Goal: Contribute content: Contribute content

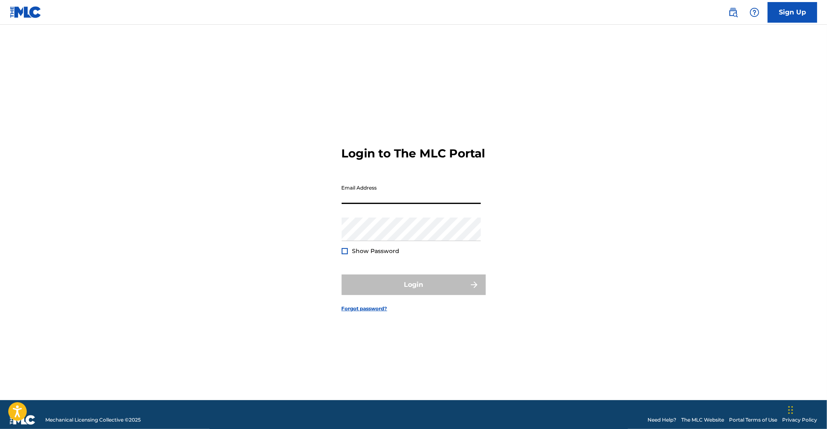
click at [397, 204] on input "Email Address" at bounding box center [411, 191] width 139 height 23
type input "[EMAIL_ADDRESS][DOMAIN_NAME]"
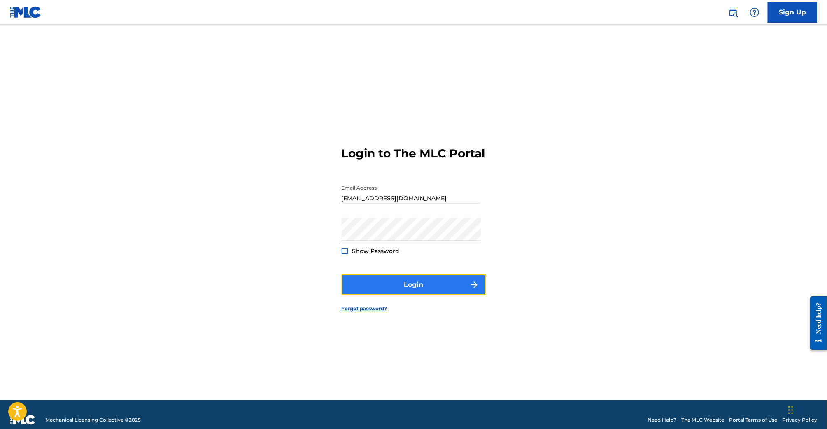
click at [444, 293] on button "Login" at bounding box center [414, 284] width 144 height 21
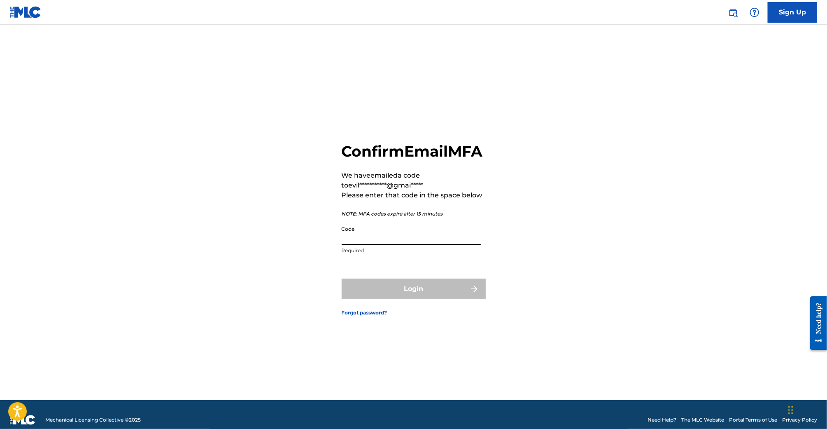
click at [433, 237] on input "Code" at bounding box center [411, 233] width 139 height 23
paste input "591561"
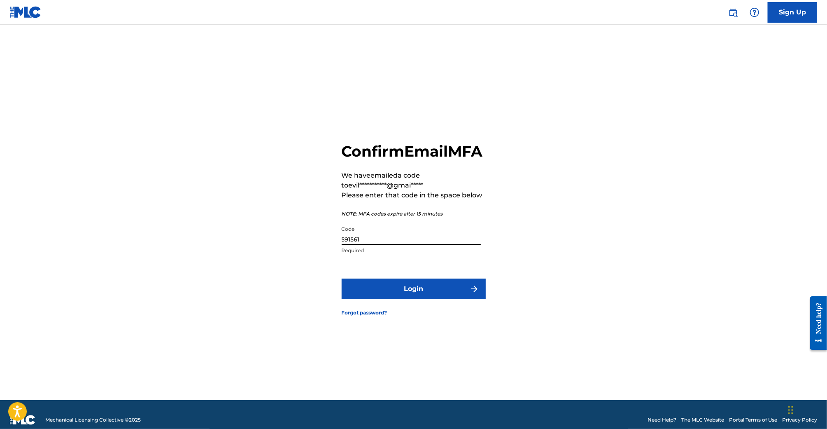
type input "591561"
click at [342, 278] on button "Login" at bounding box center [414, 288] width 144 height 21
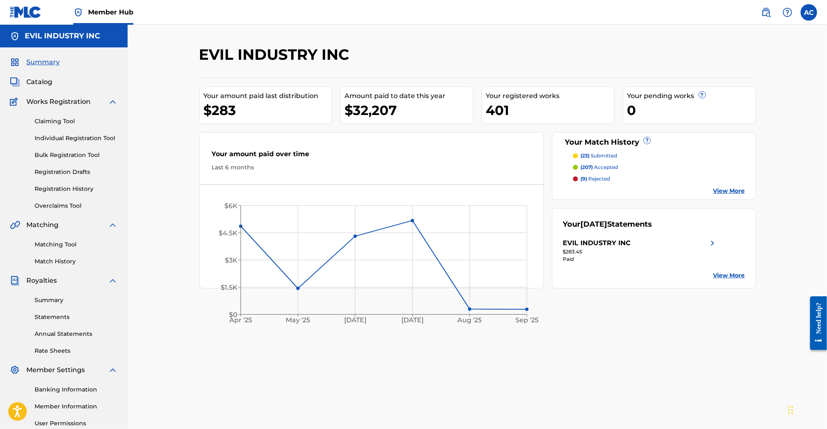
click at [602, 155] on p "(23) submitted" at bounding box center [599, 155] width 37 height 7
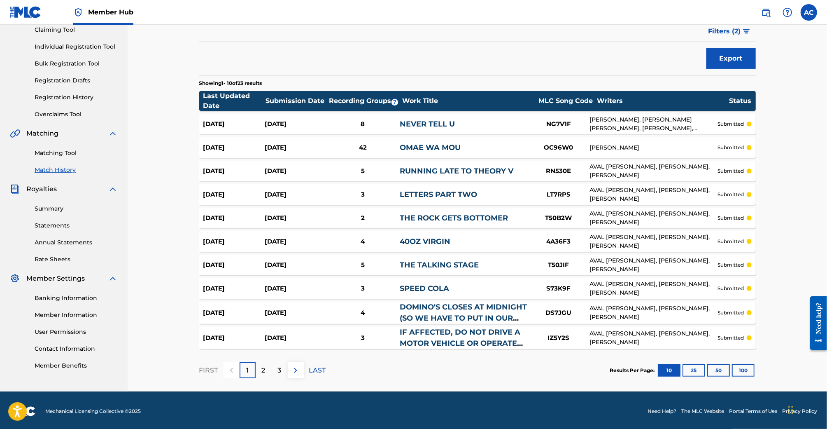
scroll to position [93, 0]
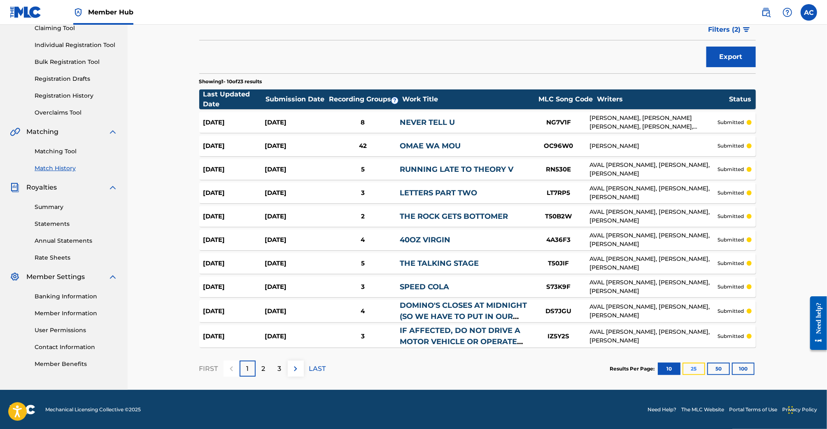
click at [696, 369] on button "25" at bounding box center [694, 368] width 23 height 12
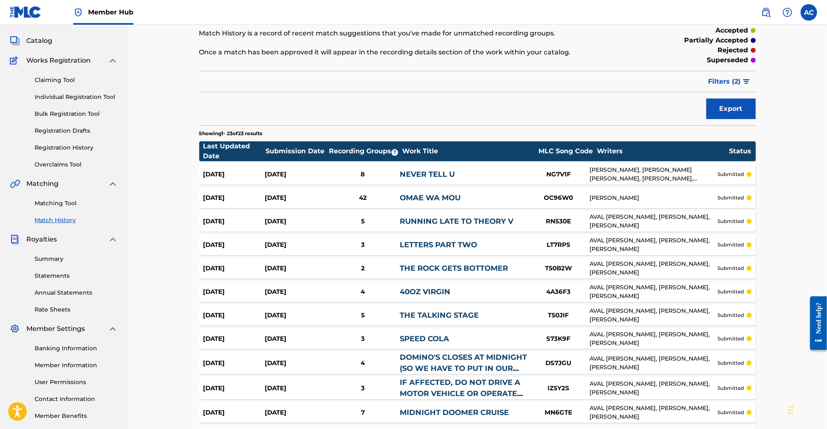
scroll to position [40, 0]
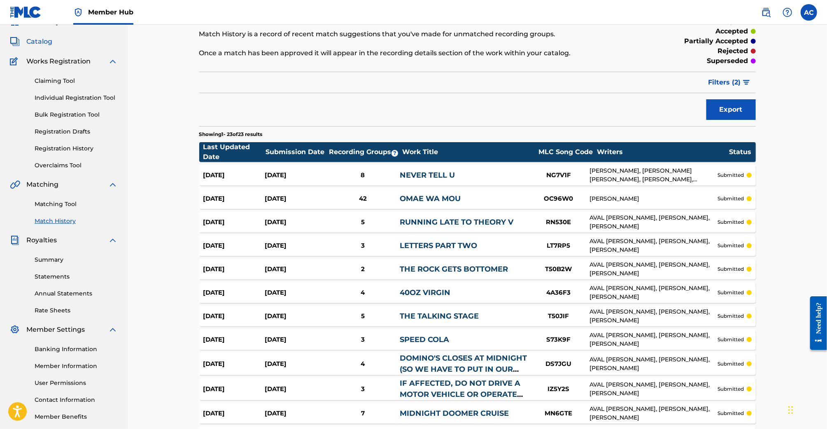
click at [38, 41] on span "Catalog" at bounding box center [39, 42] width 26 height 10
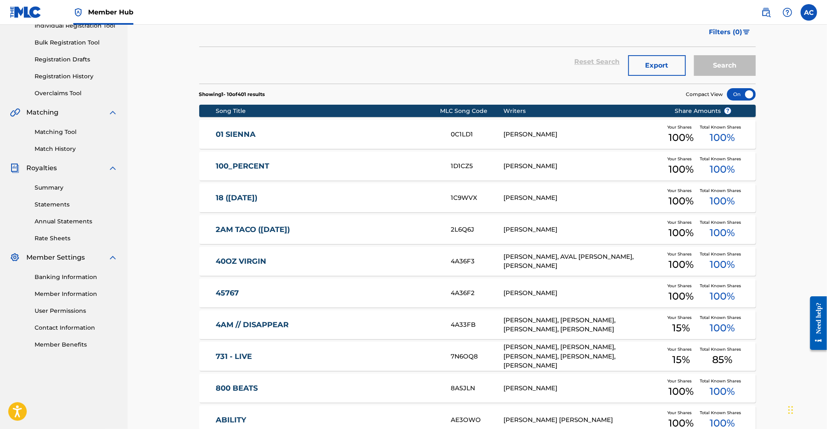
scroll to position [199, 0]
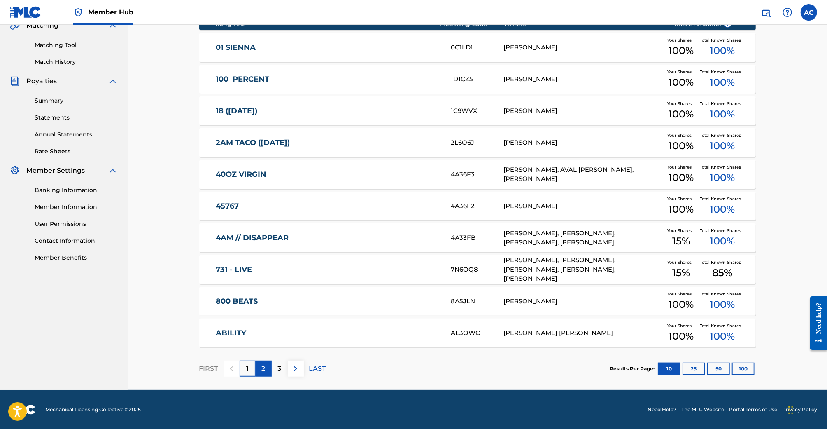
click at [268, 364] on div "2" at bounding box center [264, 368] width 16 height 16
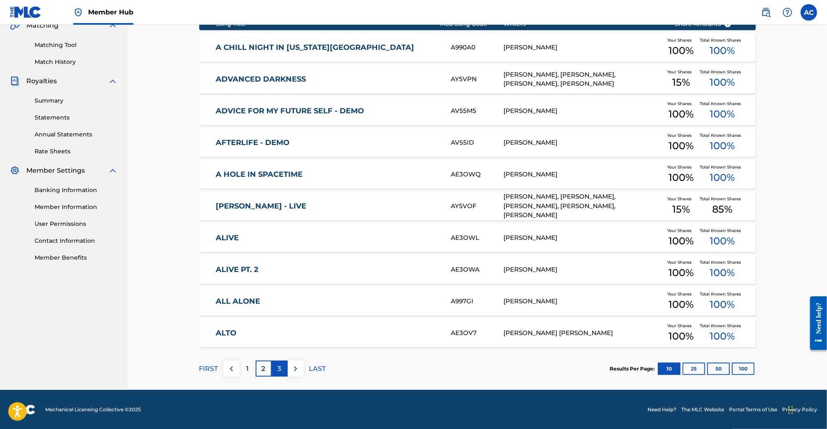
click at [278, 362] on div "3" at bounding box center [280, 368] width 16 height 16
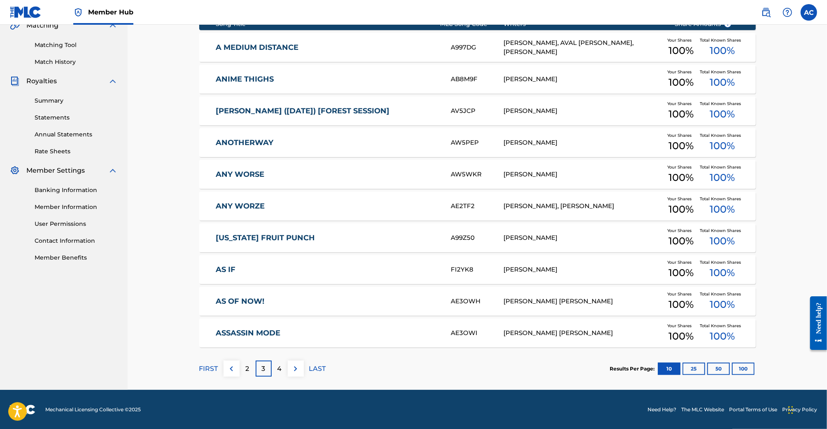
click at [288, 71] on div "ANIME THIGHS AB8M9F [PERSON_NAME] Your Shares 100 % Total Known Shares 100 %" at bounding box center [477, 79] width 557 height 29
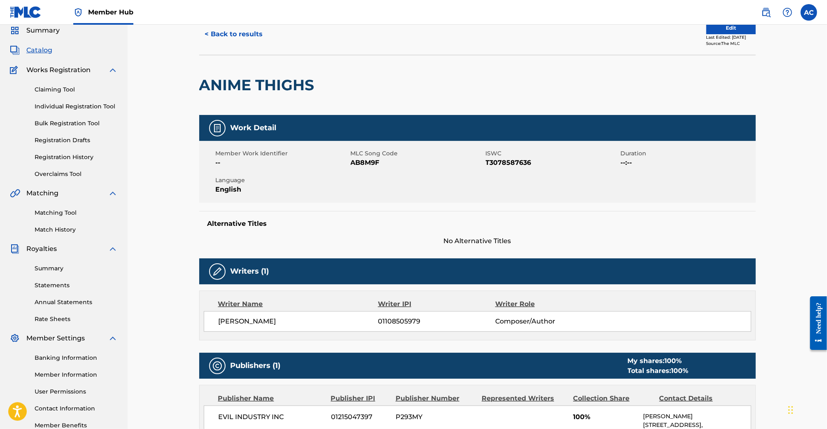
scroll to position [12, 0]
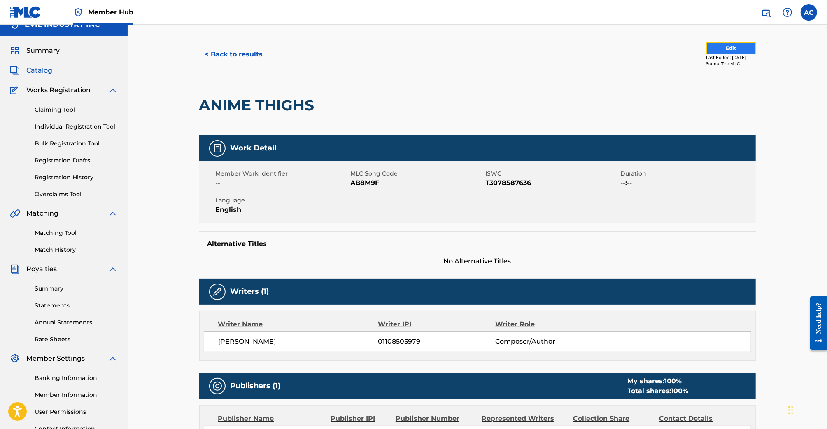
click at [715, 47] on button "Edit" at bounding box center [731, 48] width 49 height 12
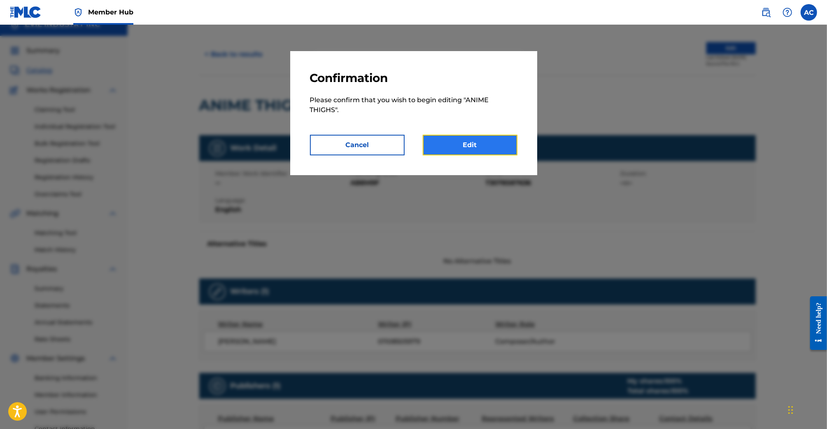
click at [479, 150] on link "Edit" at bounding box center [470, 145] width 95 height 21
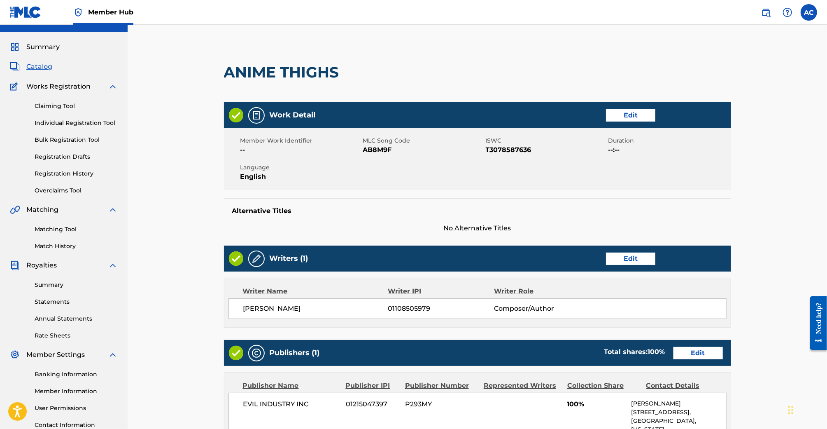
scroll to position [19, 0]
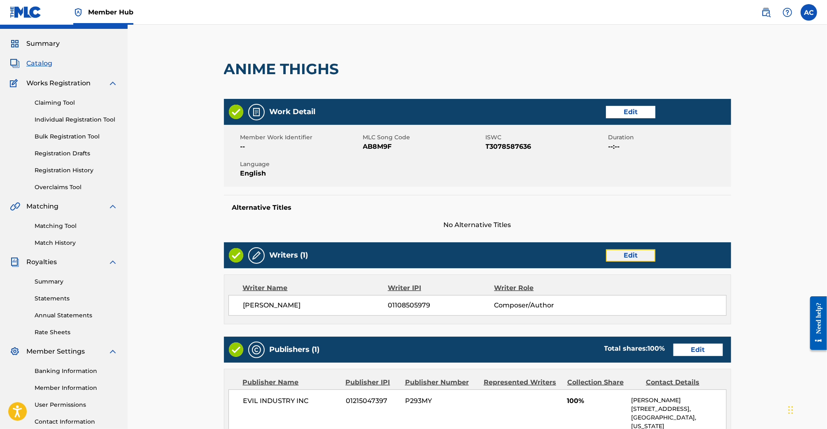
click at [618, 254] on link "Edit" at bounding box center [630, 255] width 49 height 12
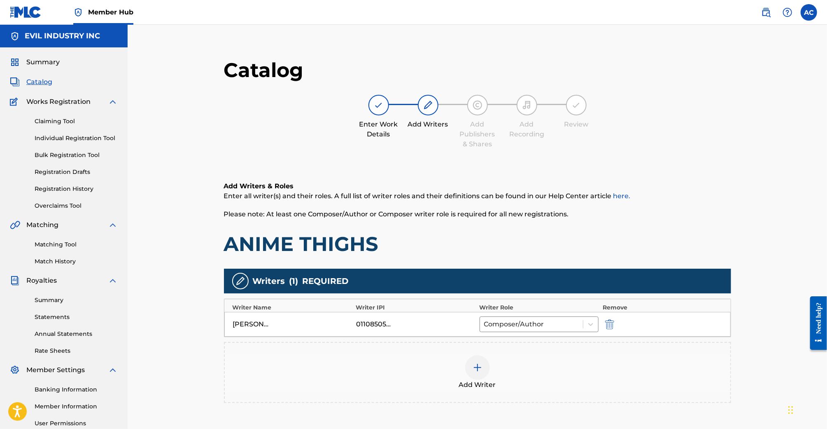
scroll to position [93, 0]
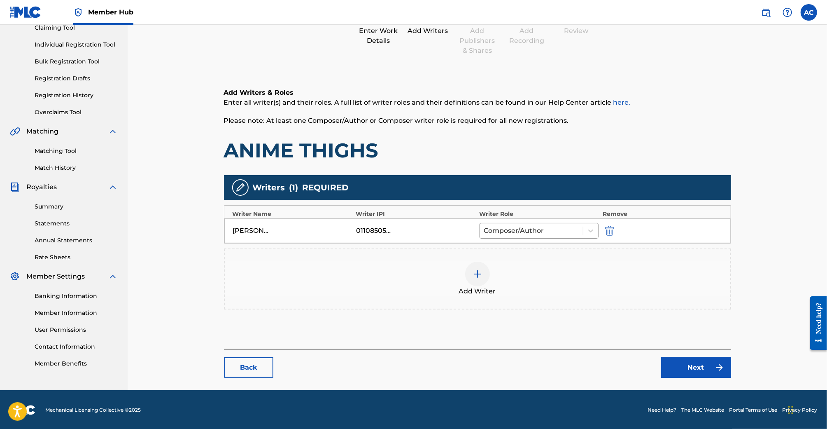
click at [494, 267] on div "Add Writer" at bounding box center [478, 278] width 506 height 35
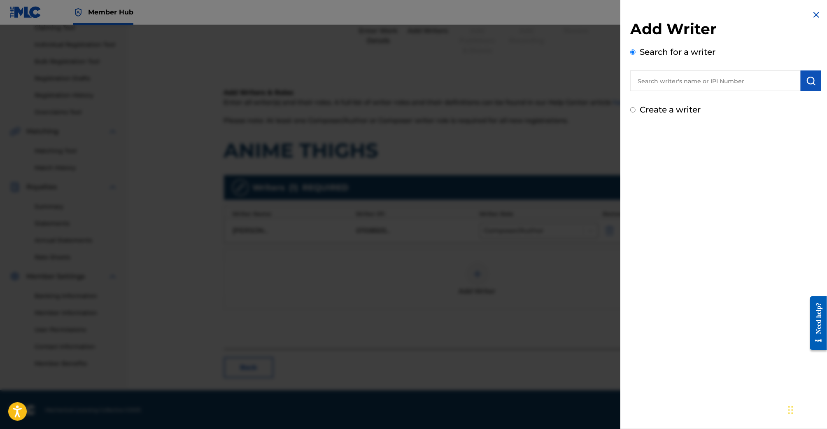
click at [670, 85] on input "text" at bounding box center [715, 80] width 170 height 21
click at [668, 97] on strong "[PERSON_NAME]" at bounding box center [685, 100] width 59 height 8
type input "[PERSON_NAME]"
click at [811, 85] on button "submit" at bounding box center [811, 80] width 21 height 21
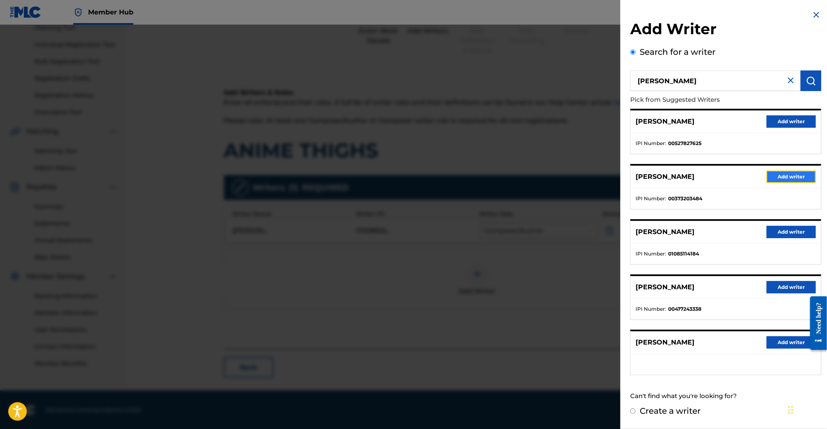
click at [777, 176] on button "Add writer" at bounding box center [791, 176] width 49 height 12
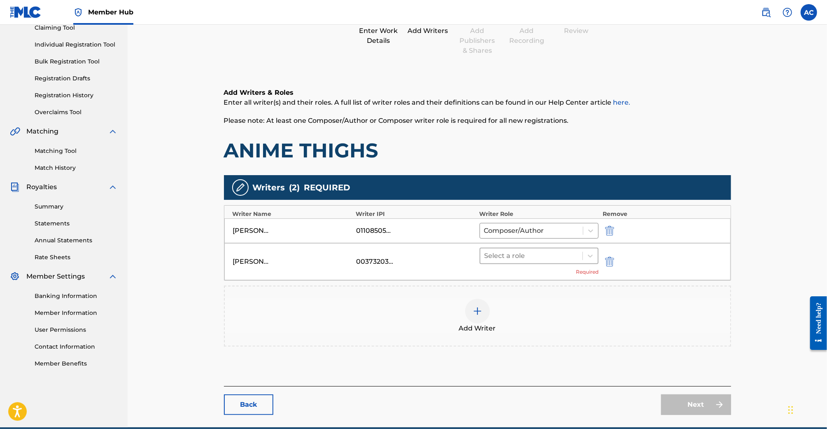
click at [513, 256] on div at bounding box center [532, 256] width 94 height 12
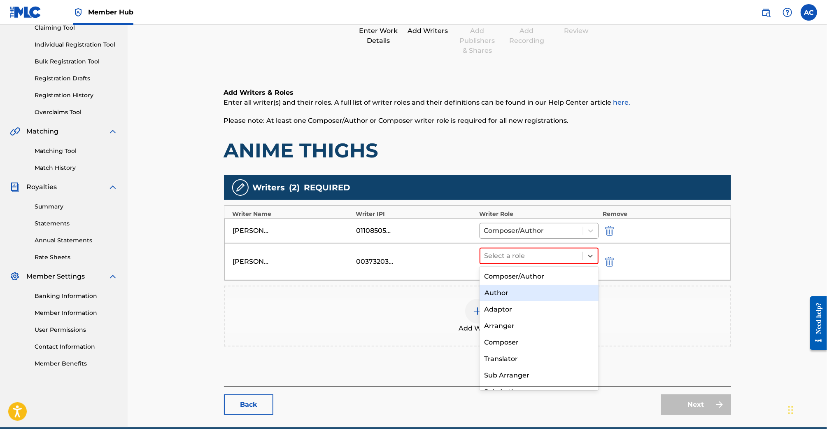
click at [522, 281] on div "Composer/Author" at bounding box center [539, 276] width 119 height 16
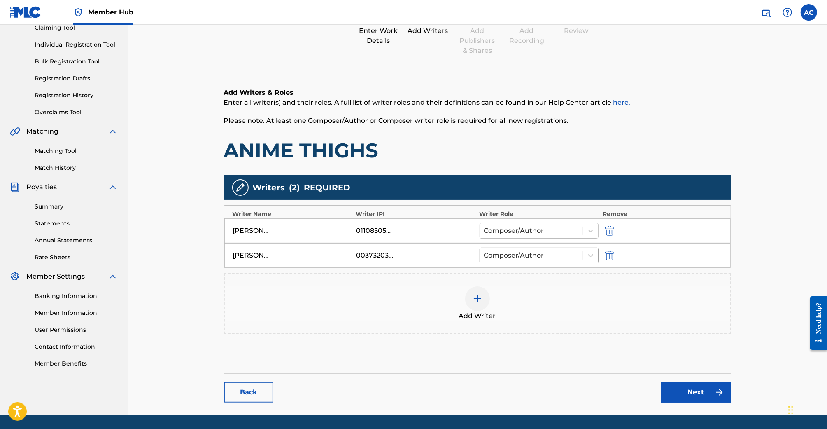
click at [546, 227] on div at bounding box center [531, 231] width 95 height 12
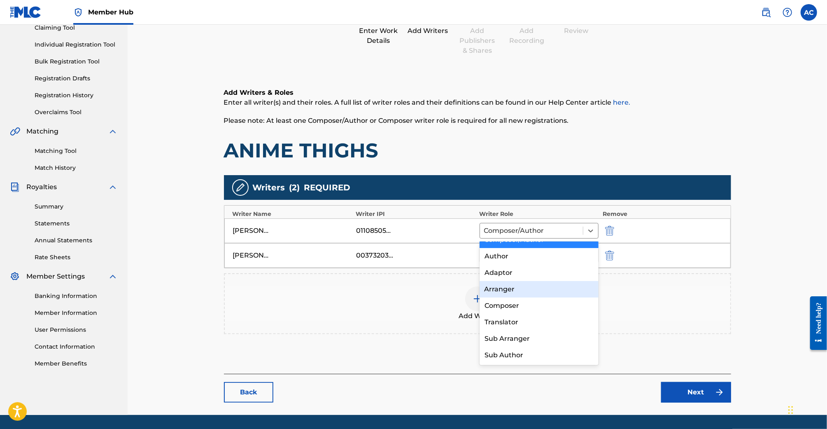
scroll to position [0, 0]
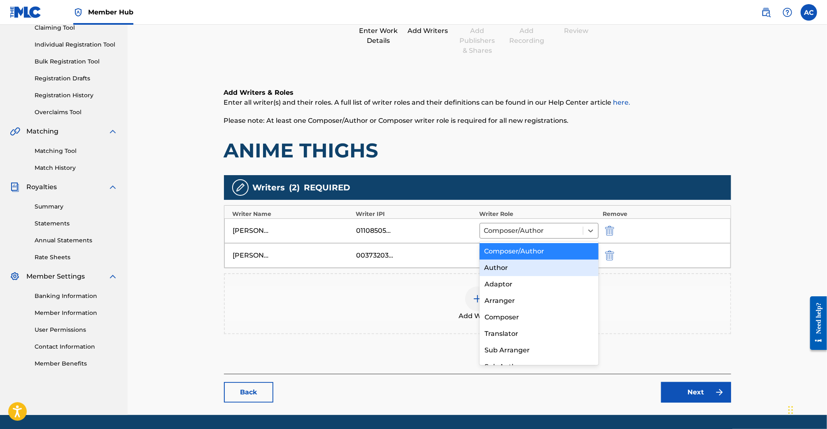
click at [537, 269] on div "Author" at bounding box center [539, 267] width 119 height 16
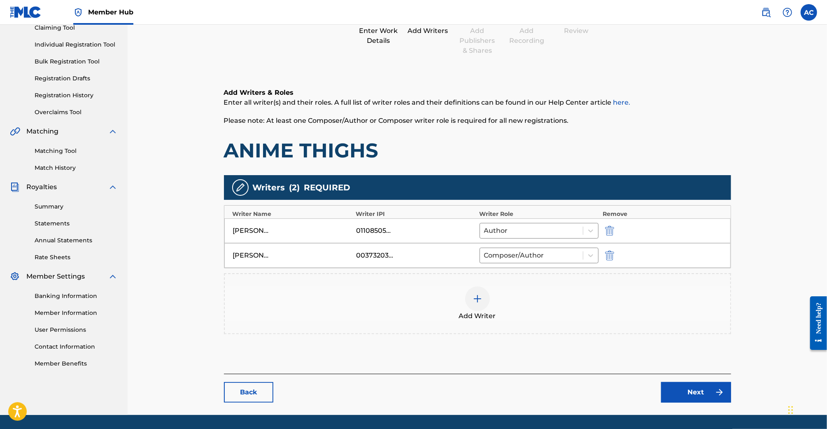
click at [573, 295] on div "Add Writer" at bounding box center [478, 303] width 506 height 35
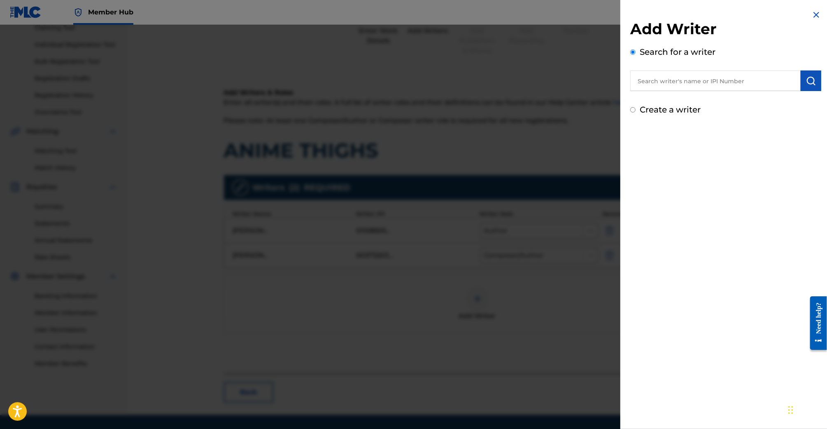
click at [680, 79] on input "text" at bounding box center [715, 80] width 170 height 21
type input "[PERSON_NAME]"
click at [688, 113] on label "Create a writer" at bounding box center [670, 110] width 61 height 10
radio input "true"
click at [636, 112] on input "Create a writer" at bounding box center [632, 109] width 5 height 5
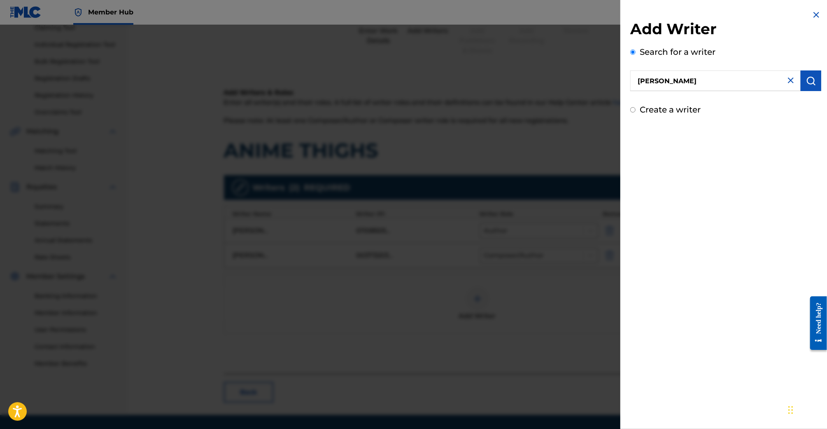
radio input "false"
radio input "true"
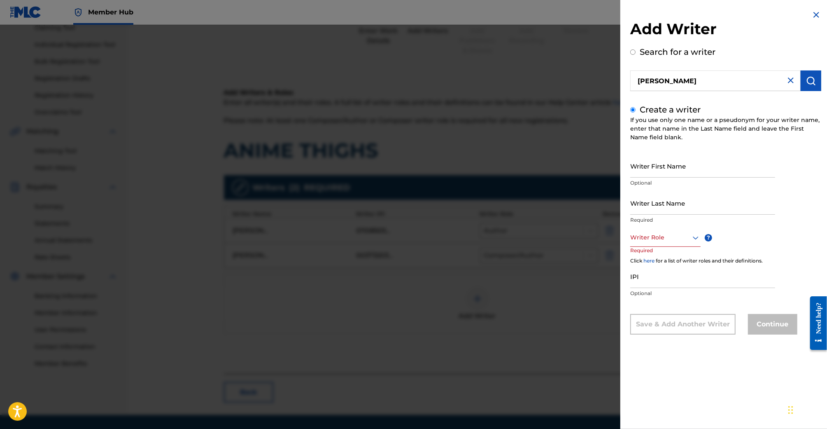
click at [704, 83] on input "[PERSON_NAME]" at bounding box center [715, 80] width 170 height 21
radio input "true"
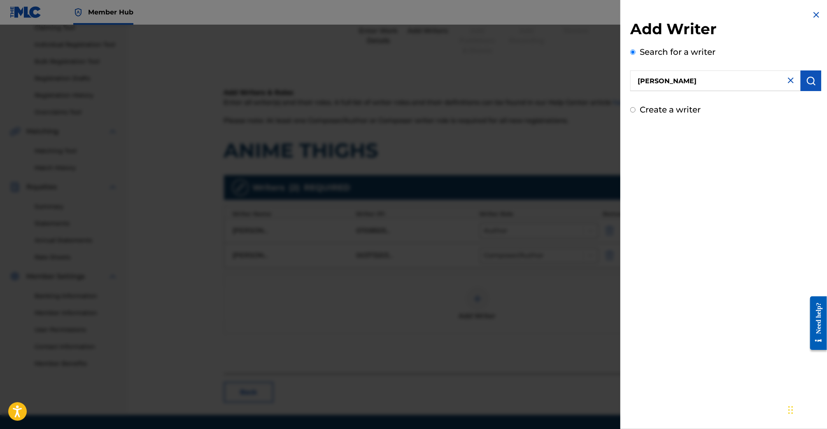
click at [658, 80] on input "[PERSON_NAME]" at bounding box center [715, 80] width 170 height 21
type input "[PERSON_NAME]"
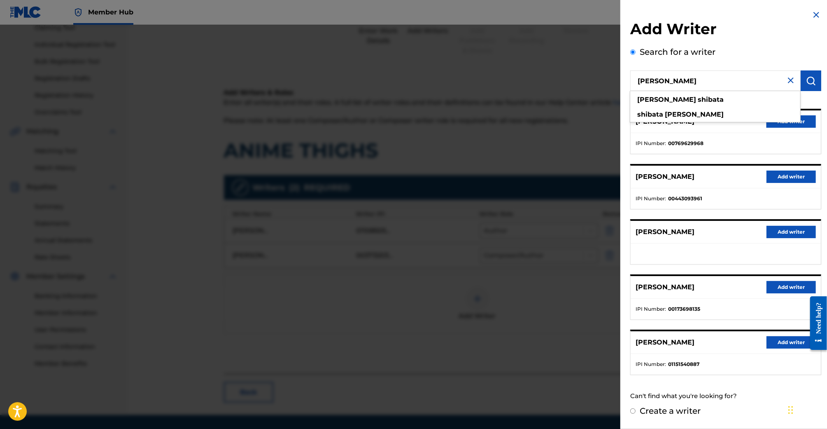
click at [725, 157] on div "[PERSON_NAME] Add writer IPI Number : 00769629968 [PERSON_NAME] Add writer IPI …" at bounding box center [725, 242] width 191 height 266
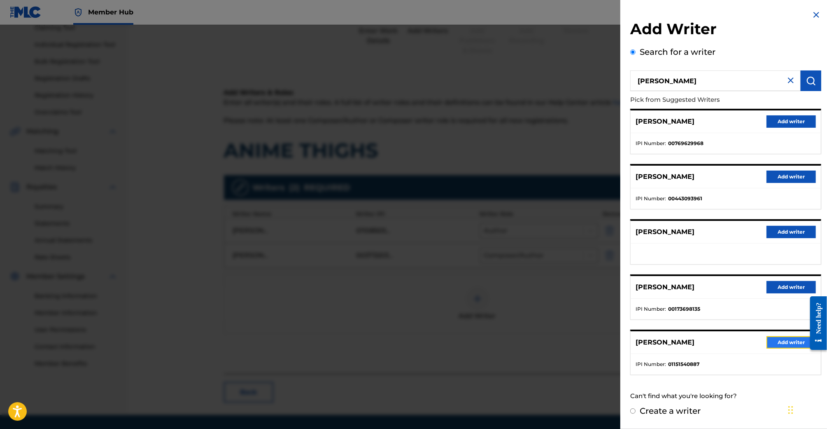
click at [779, 344] on button "Add writer" at bounding box center [791, 342] width 49 height 12
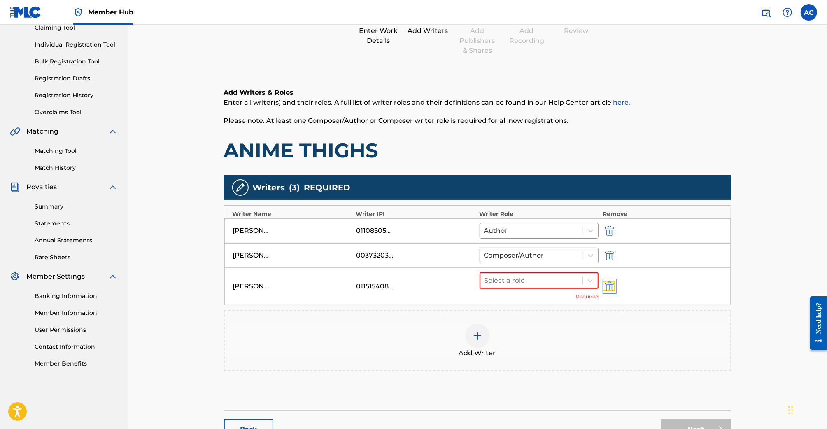
click at [606, 281] on img "submit" at bounding box center [609, 286] width 9 height 10
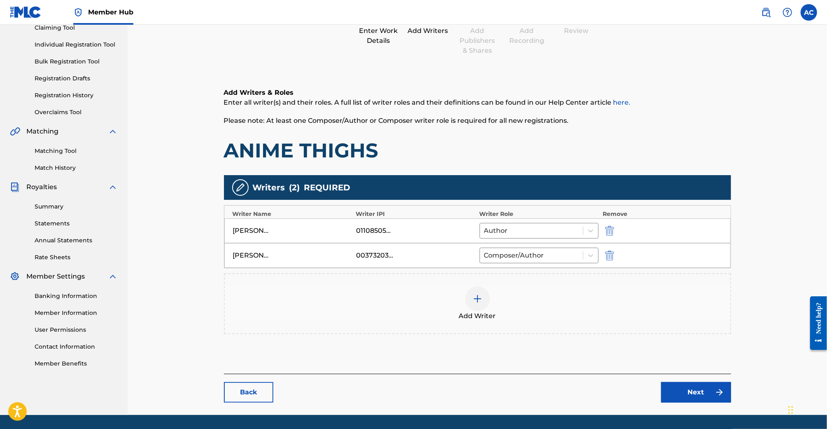
click at [539, 277] on div "Add Writer" at bounding box center [477, 303] width 507 height 61
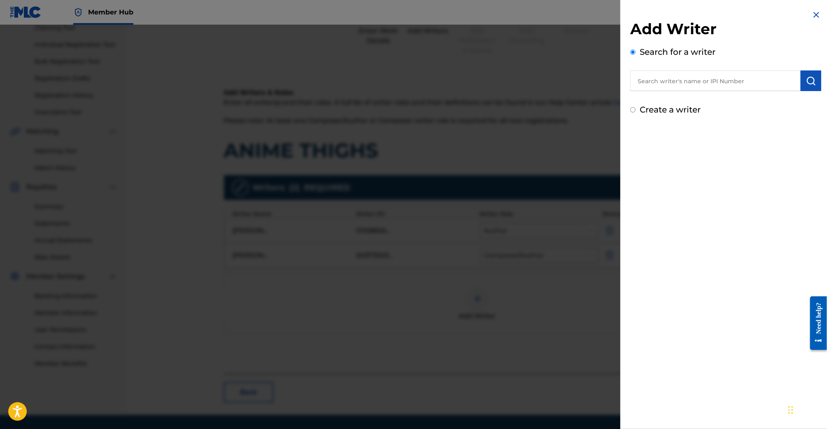
click at [661, 89] on input "text" at bounding box center [715, 80] width 170 height 21
click at [658, 101] on strong "[PERSON_NAME]" at bounding box center [666, 100] width 59 height 8
type input "[PERSON_NAME]"
click at [808, 93] on div "Add Writer Search for a writer [PERSON_NAME] Create a writer" at bounding box center [725, 68] width 191 height 96
click at [809, 86] on button "submit" at bounding box center [811, 80] width 21 height 21
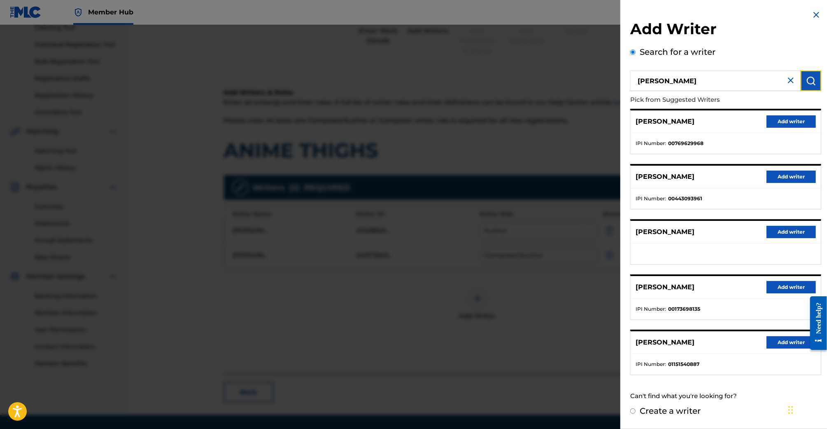
scroll to position [118, 0]
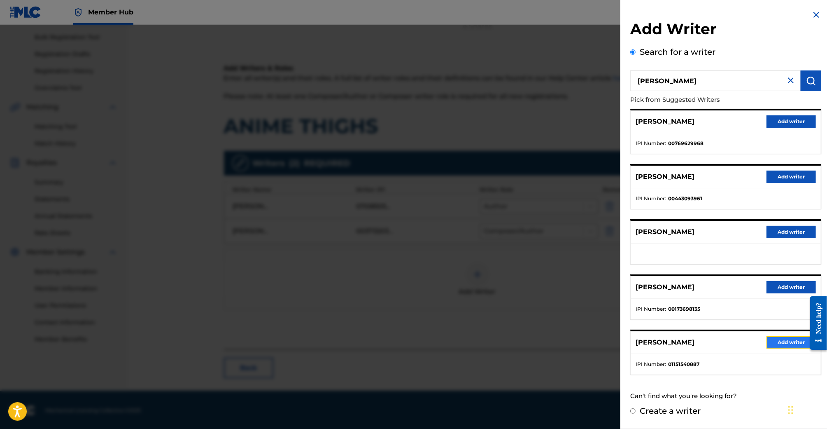
click at [768, 336] on button "Add writer" at bounding box center [791, 342] width 49 height 12
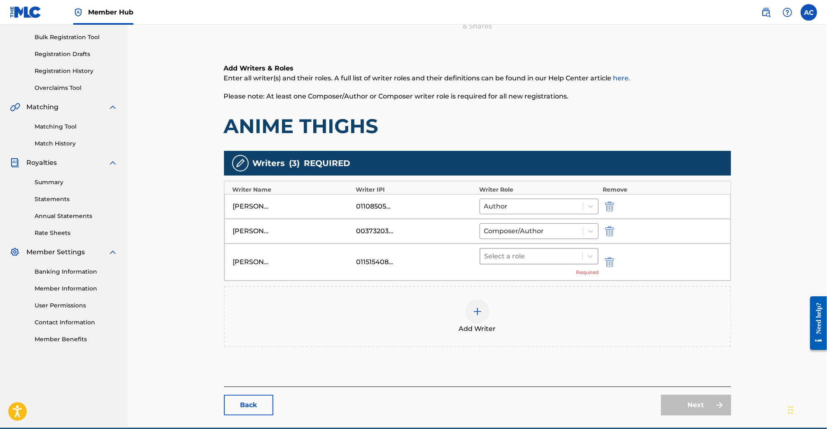
click at [552, 259] on div at bounding box center [532, 256] width 94 height 12
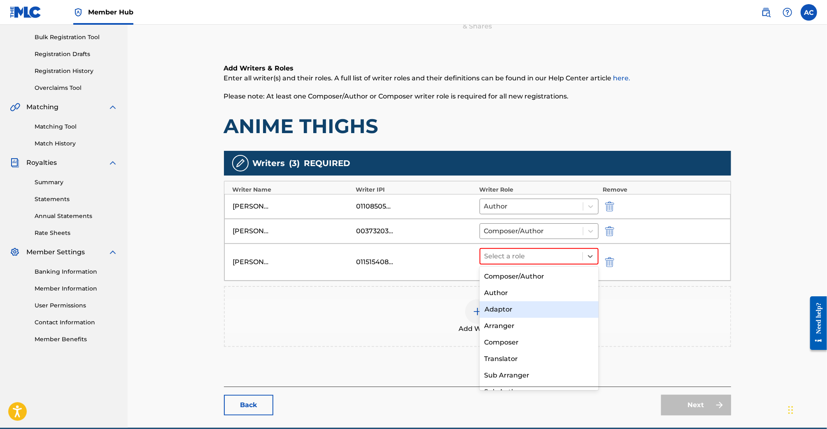
scroll to position [12, 0]
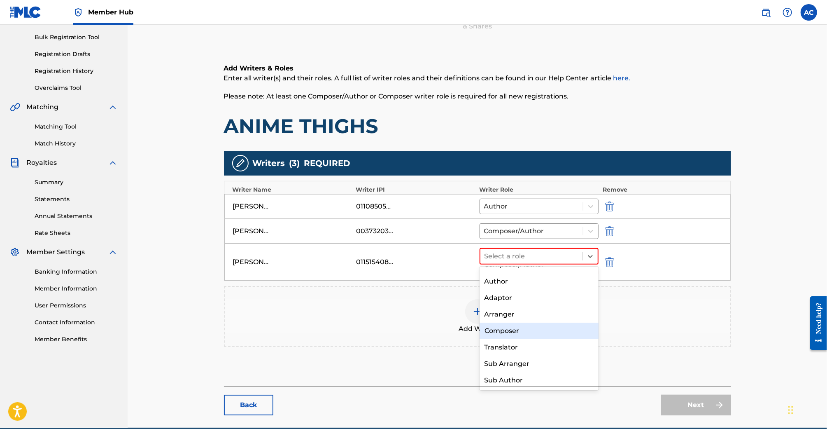
click at [534, 329] on div "Composer" at bounding box center [539, 330] width 119 height 16
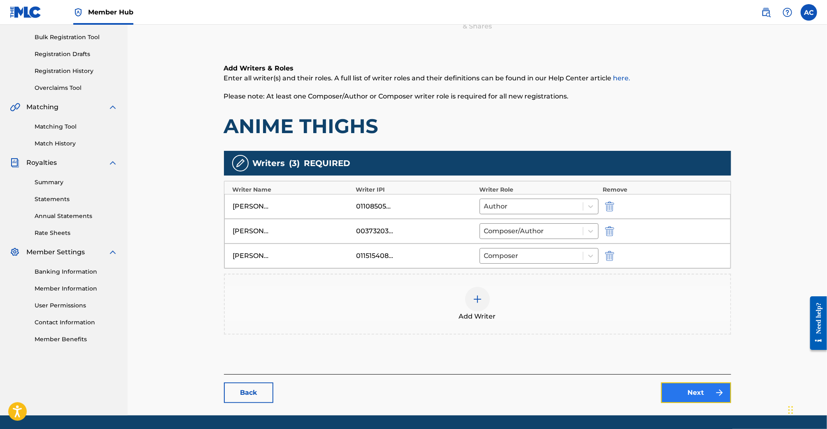
click at [696, 388] on link "Next" at bounding box center [696, 392] width 70 height 21
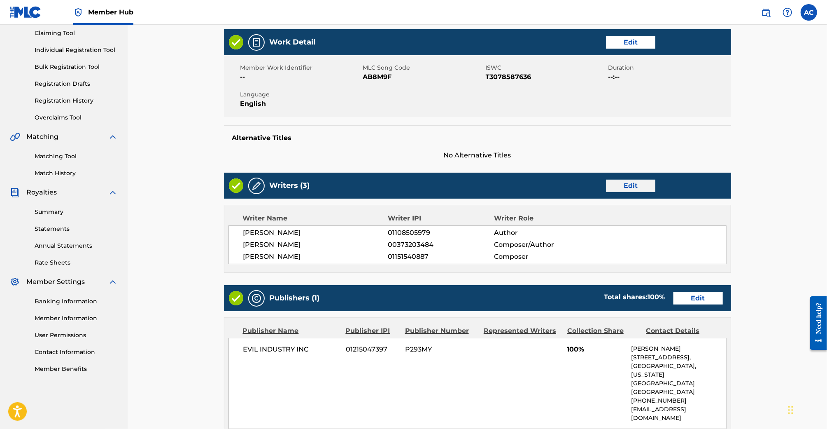
scroll to position [25, 0]
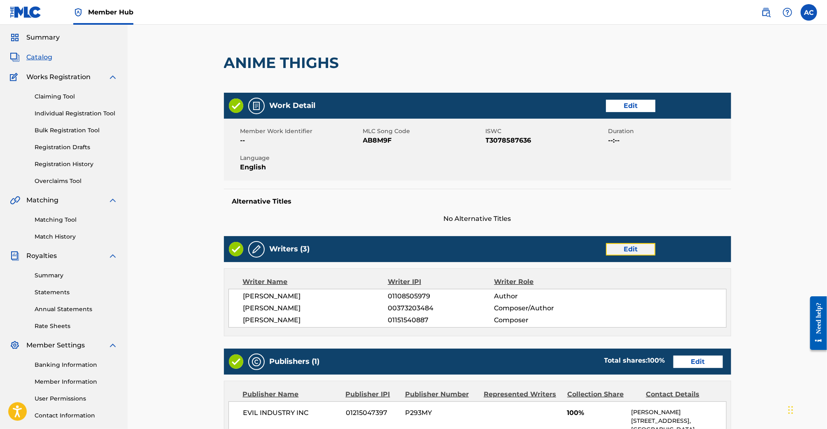
click at [632, 249] on link "Edit" at bounding box center [630, 249] width 49 height 12
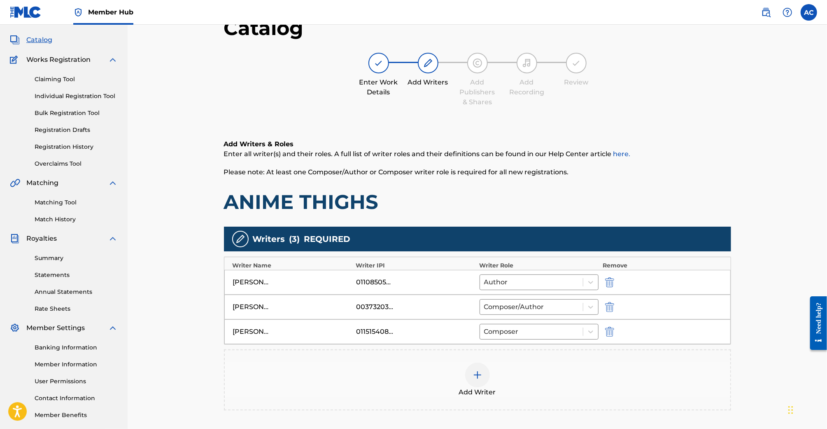
scroll to position [142, 0]
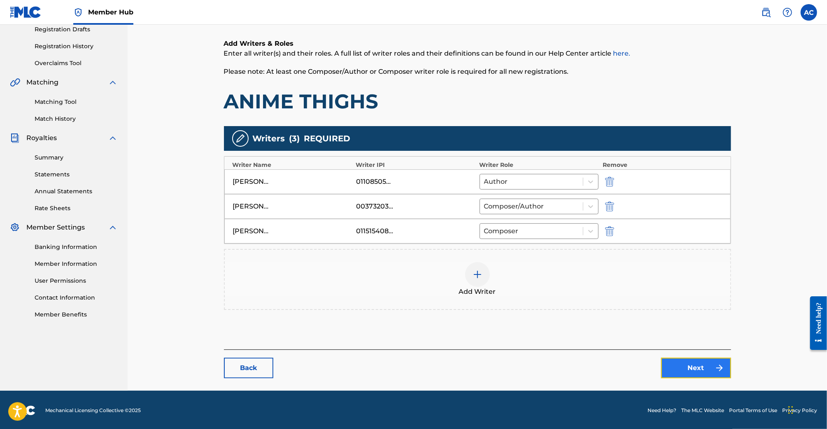
click at [696, 363] on link "Next" at bounding box center [696, 367] width 70 height 21
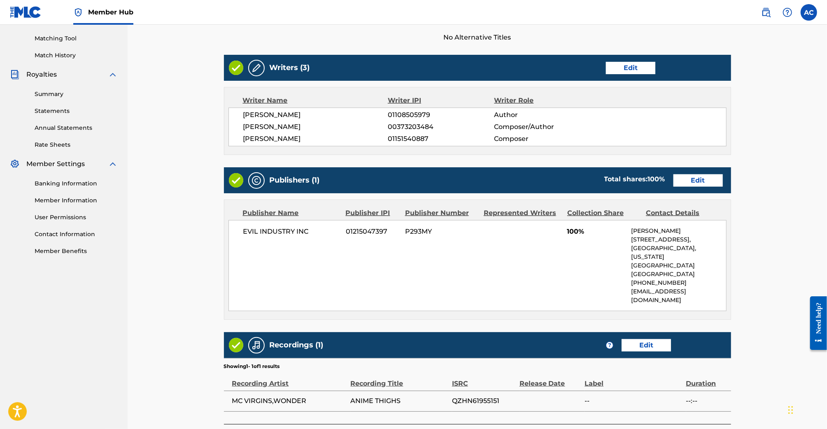
scroll to position [199, 0]
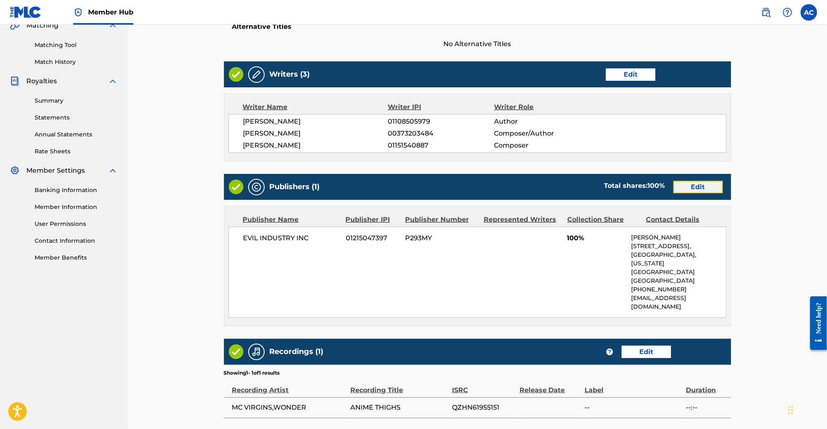
click at [691, 191] on link "Edit" at bounding box center [698, 187] width 49 height 12
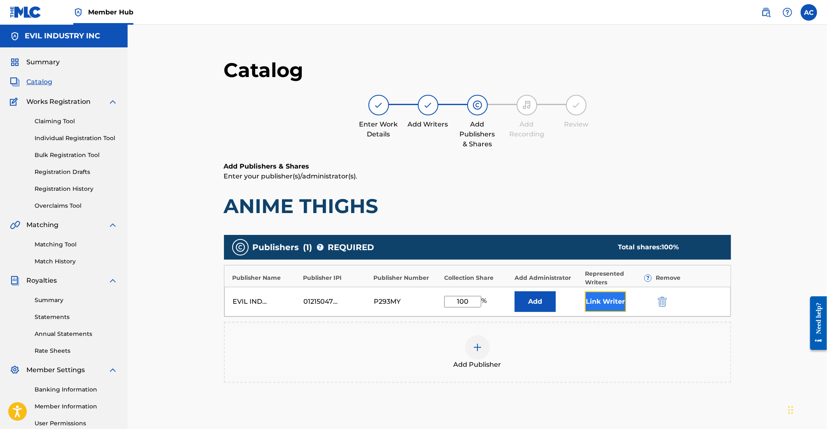
click at [599, 303] on button "Link Writer" at bounding box center [605, 301] width 41 height 21
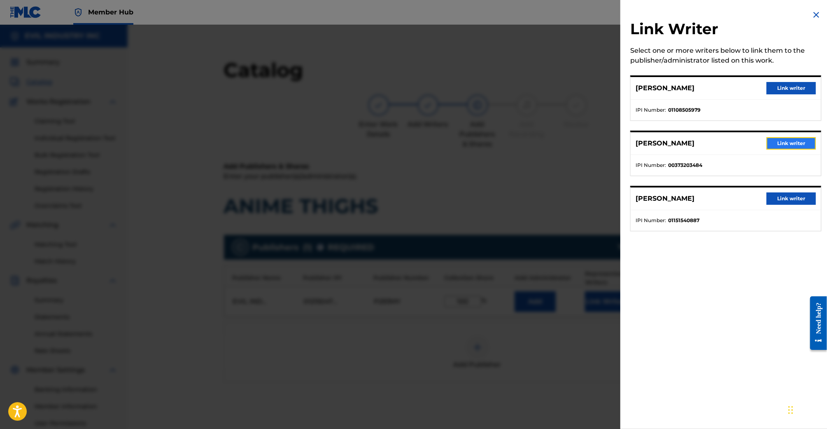
click at [788, 145] on button "Link writer" at bounding box center [791, 143] width 49 height 12
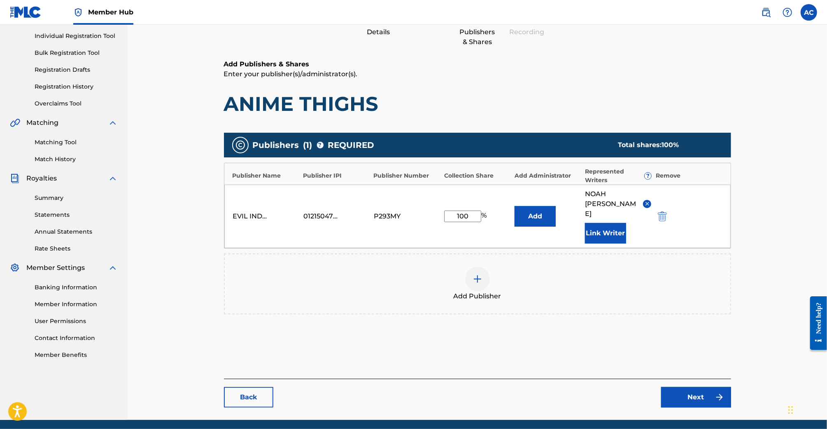
scroll to position [122, 0]
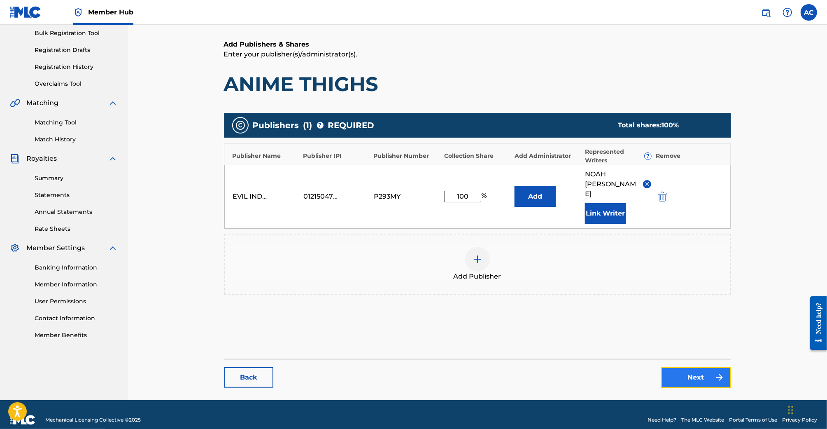
click at [682, 367] on link "Next" at bounding box center [696, 377] width 70 height 21
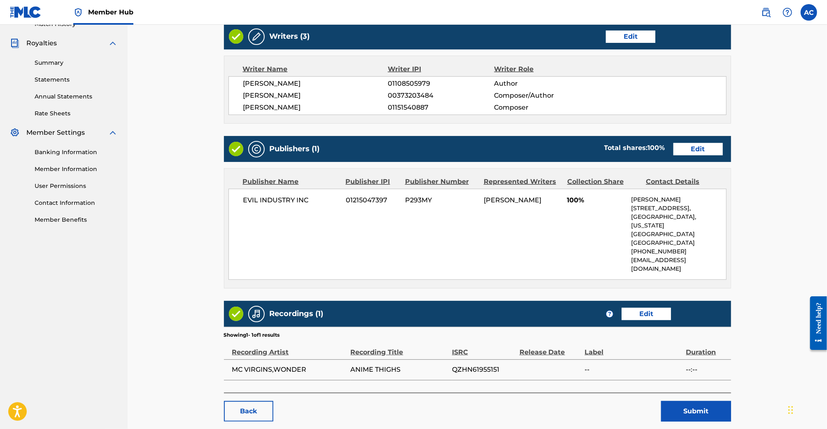
scroll to position [263, 0]
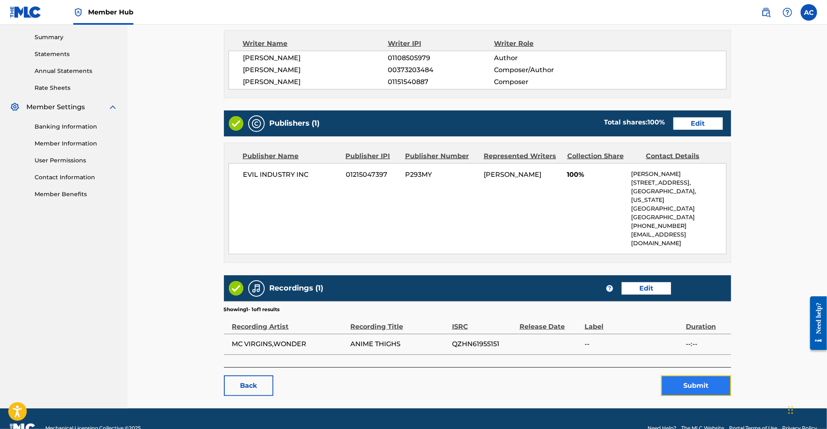
click at [685, 375] on button "Submit" at bounding box center [696, 385] width 70 height 21
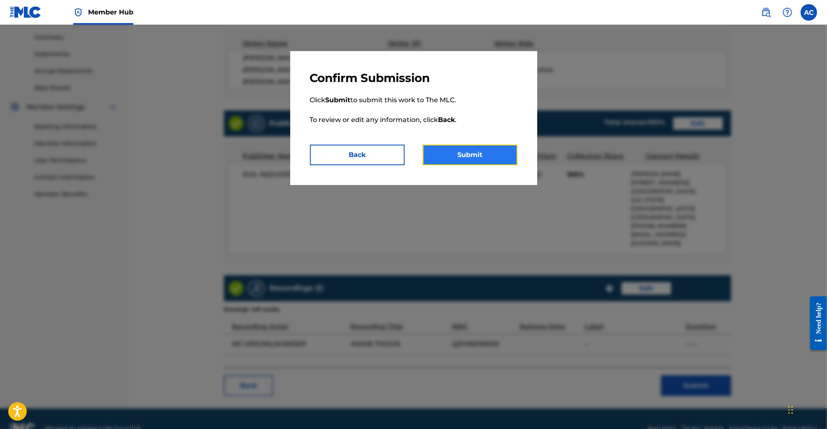
click at [455, 155] on button "Submit" at bounding box center [470, 155] width 95 height 21
